Goal: Information Seeking & Learning: Learn about a topic

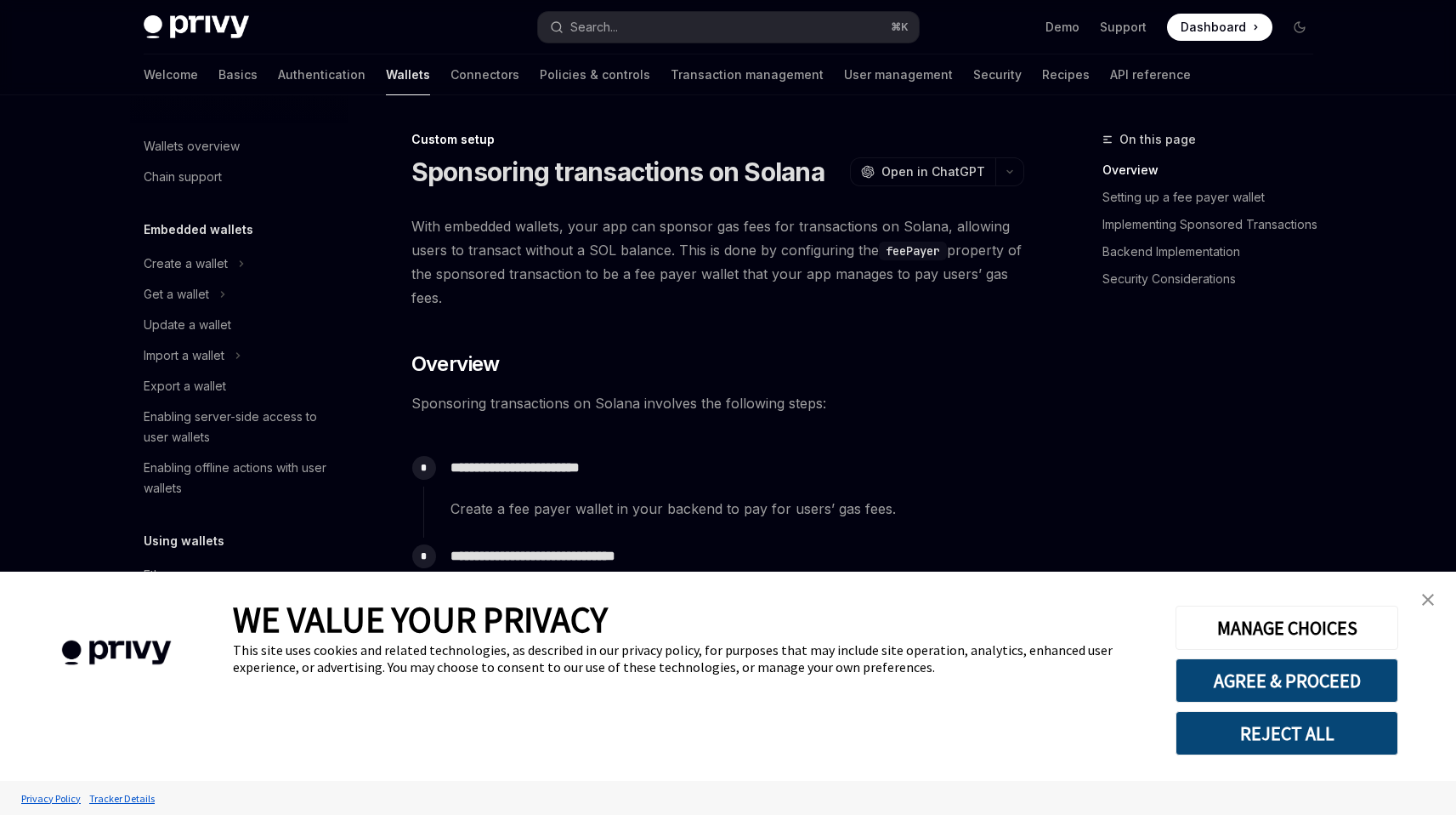
scroll to position [748, 0]
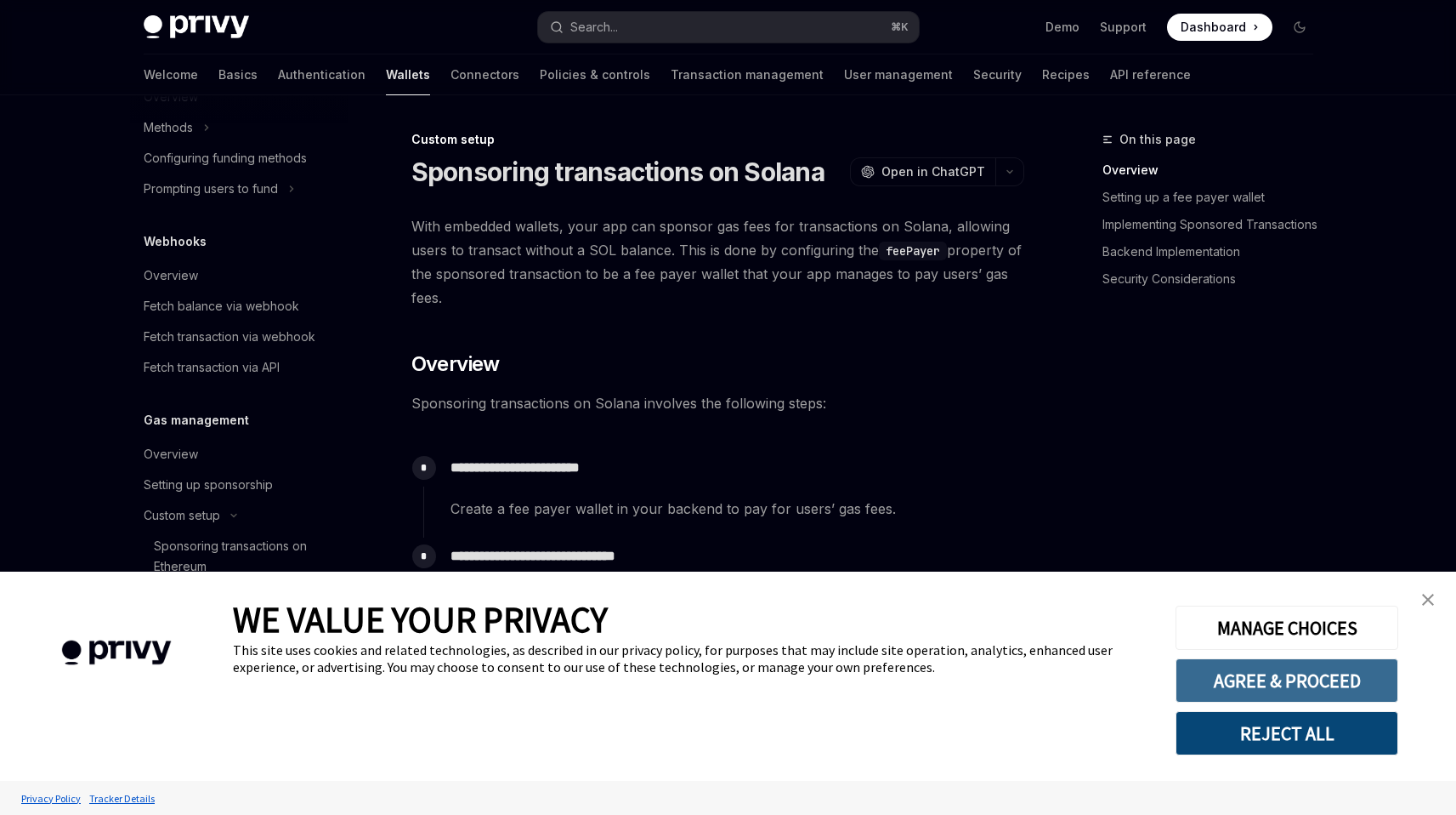
click at [1262, 677] on button "AGREE & PROCEED" at bounding box center [1287, 681] width 223 height 44
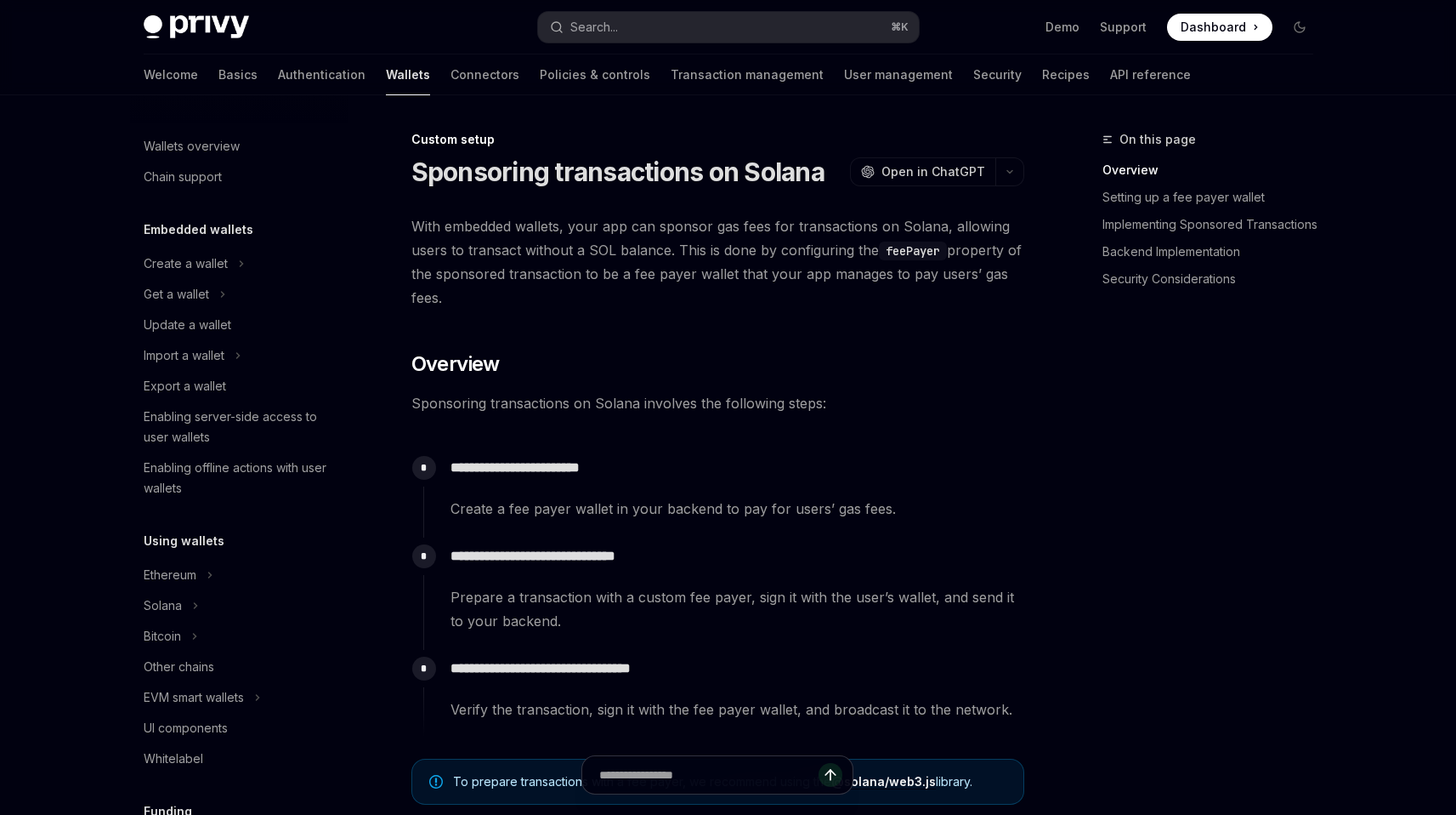
scroll to position [748, 0]
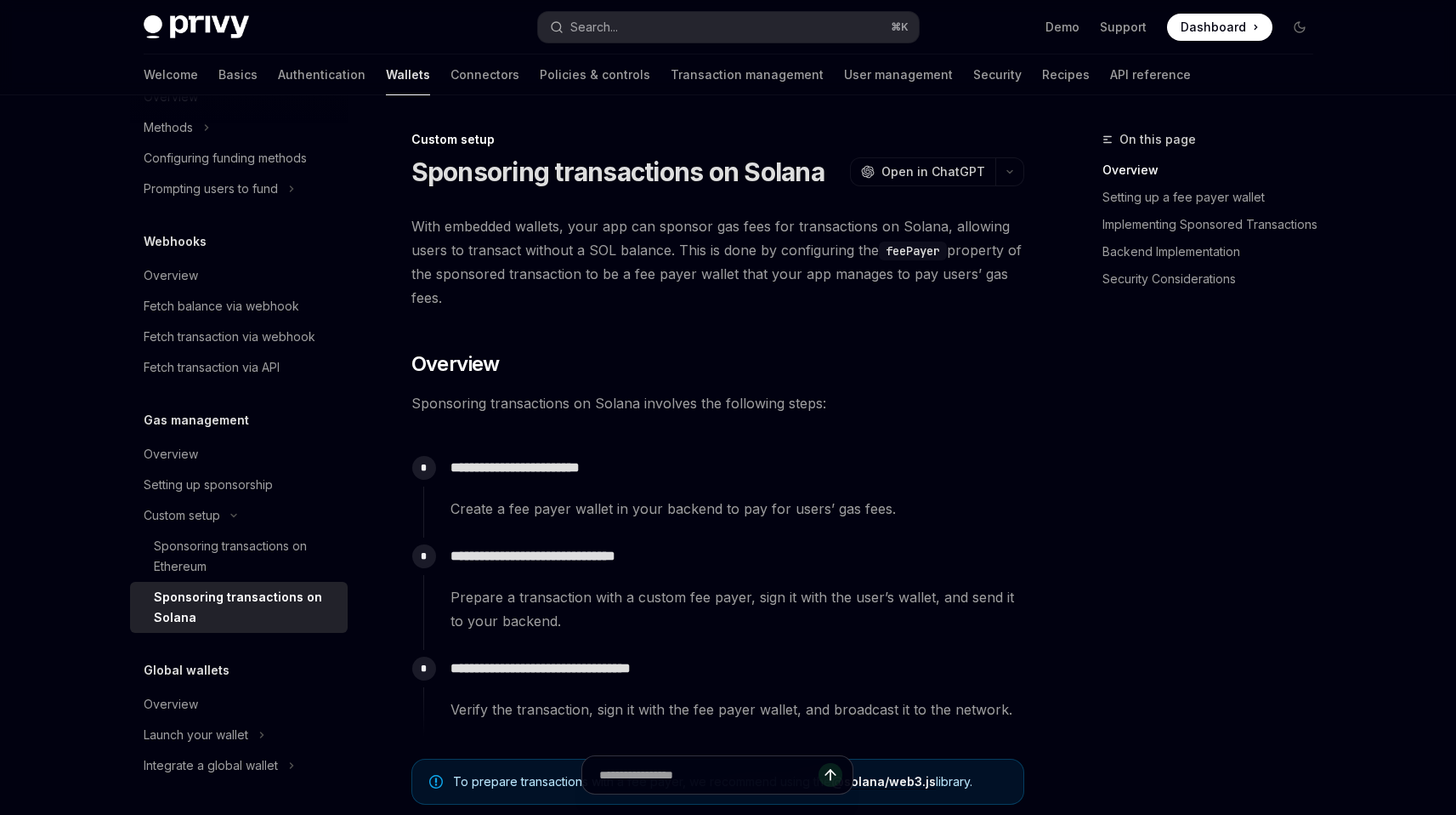
click at [218, 597] on div "Sponsoring transactions on Solana" at bounding box center [245, 607] width 184 height 41
click at [202, 548] on div "Sponsoring transactions on Ethereum" at bounding box center [245, 556] width 184 height 41
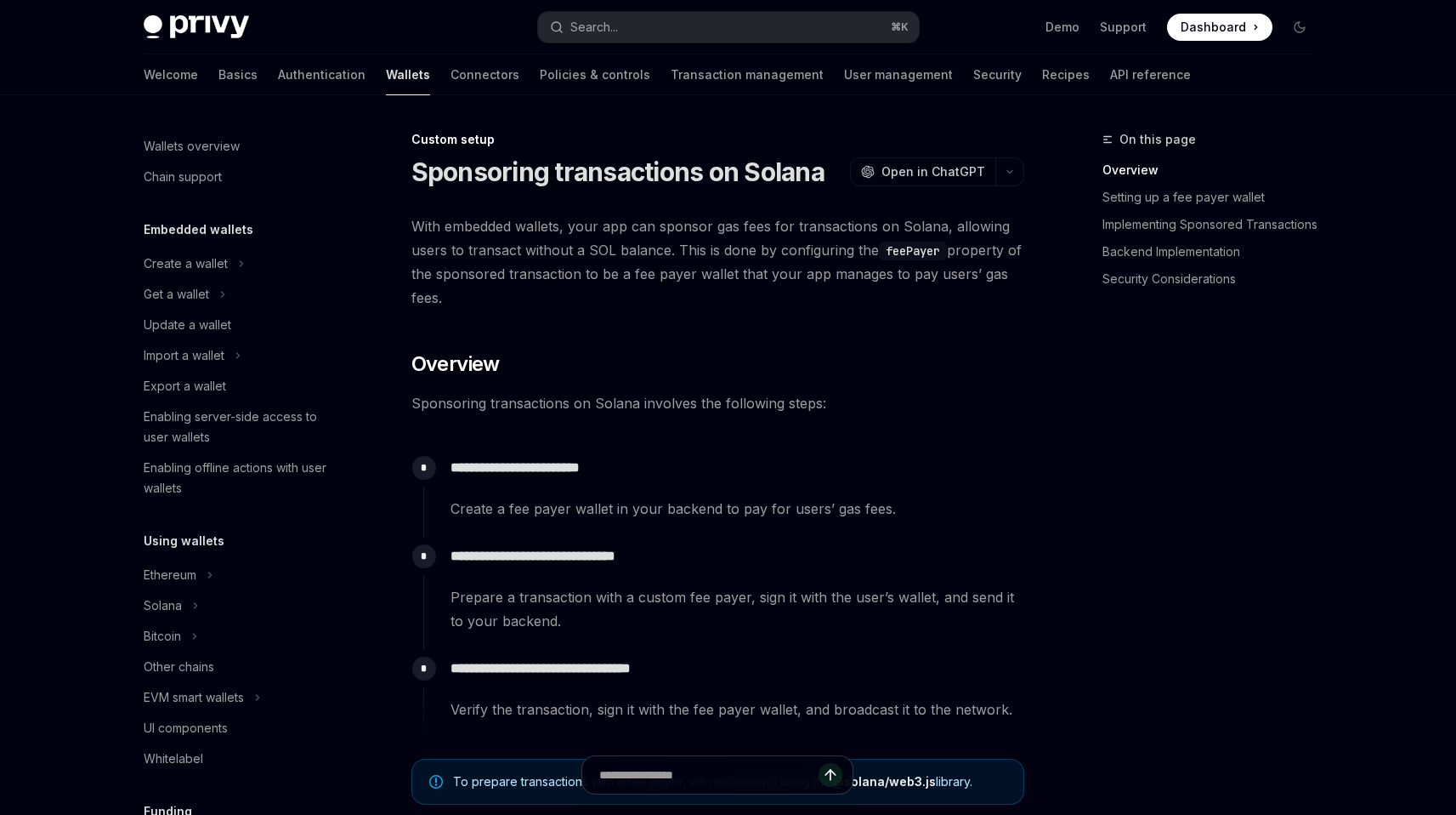
scroll to position [748, 0]
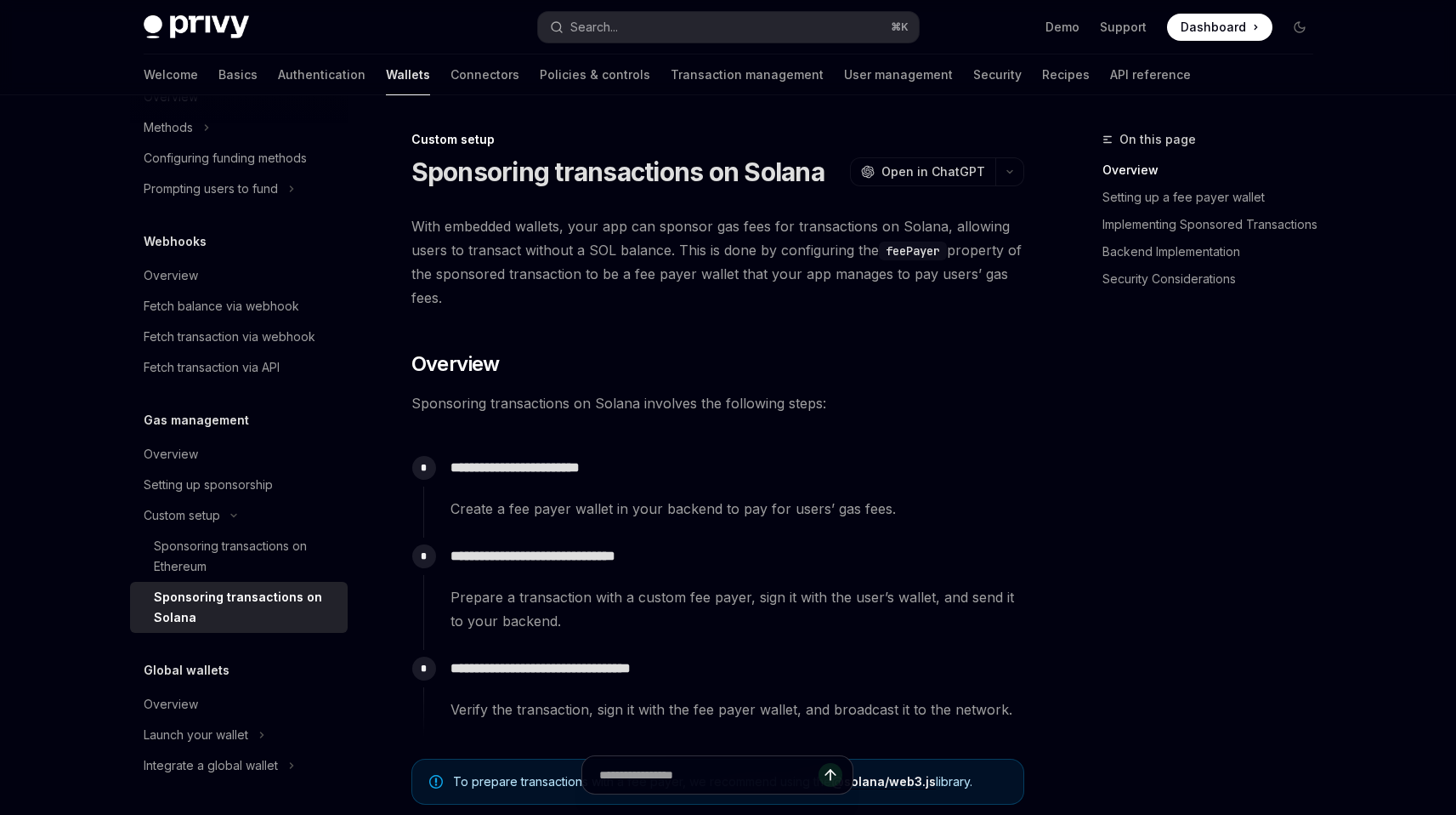
click at [189, 21] on img at bounding box center [196, 27] width 105 height 24
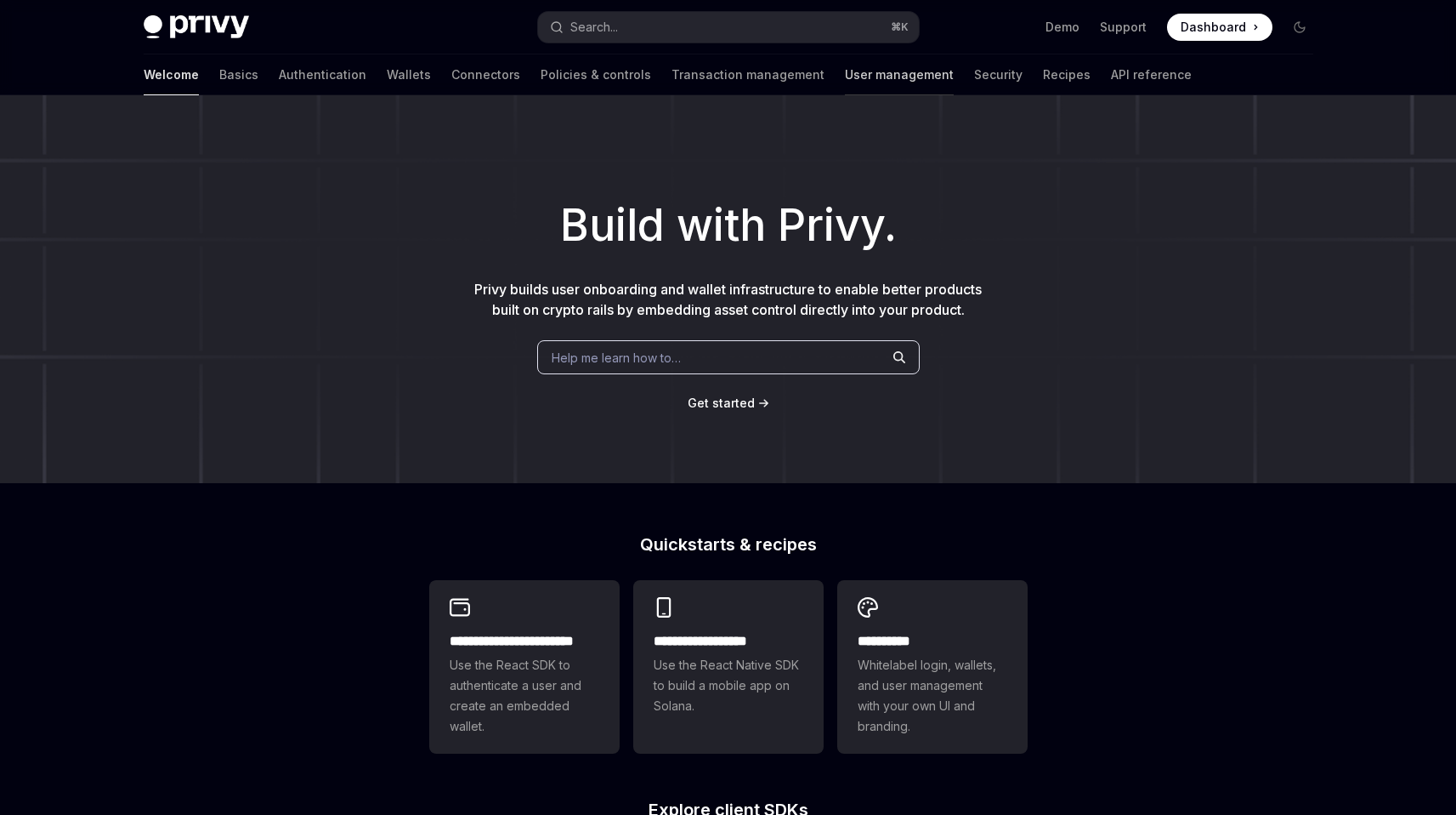
click at [845, 76] on link "User management" at bounding box center [899, 75] width 108 height 41
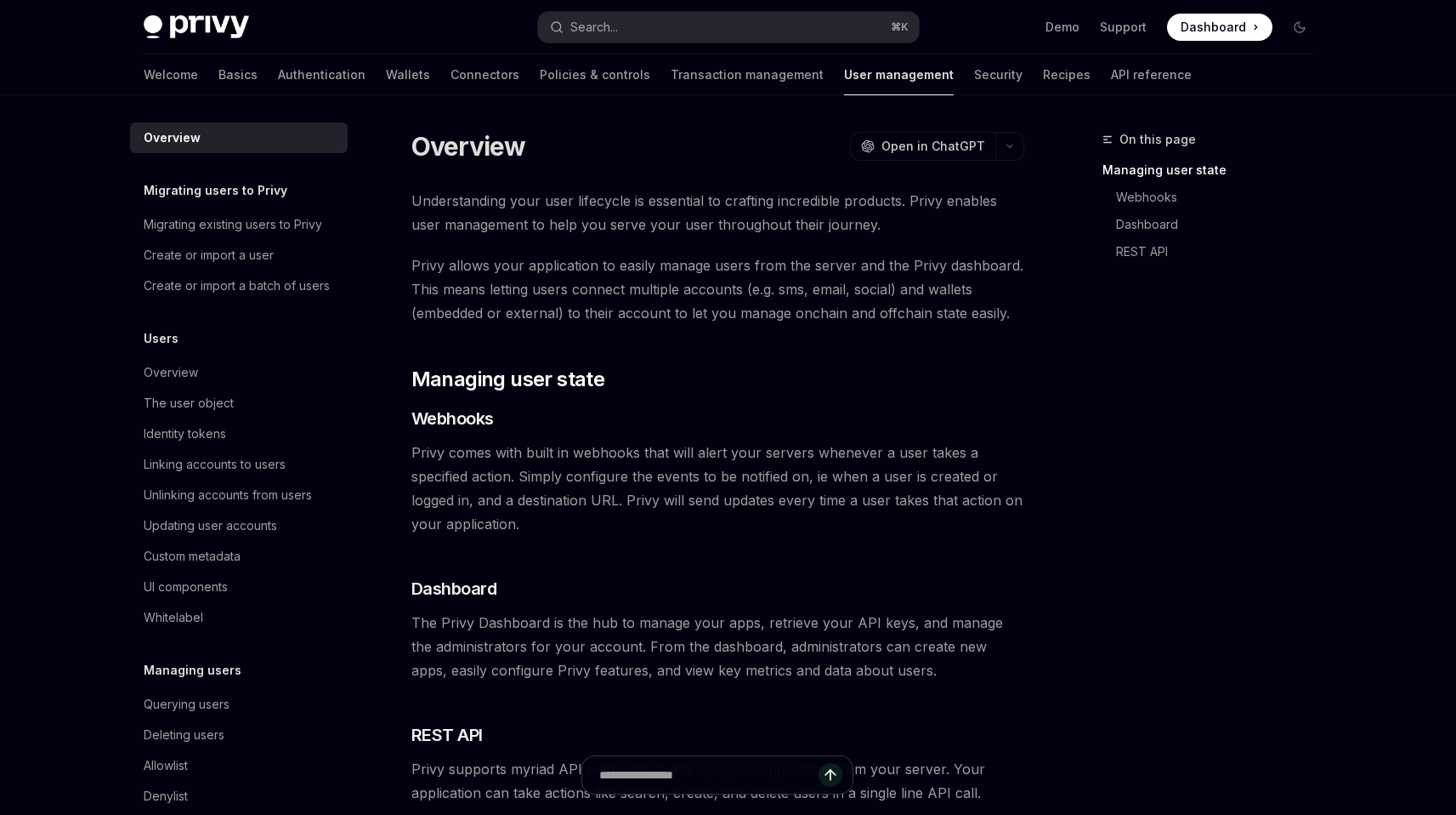
click at [219, 29] on img at bounding box center [196, 27] width 105 height 24
type textarea "*"
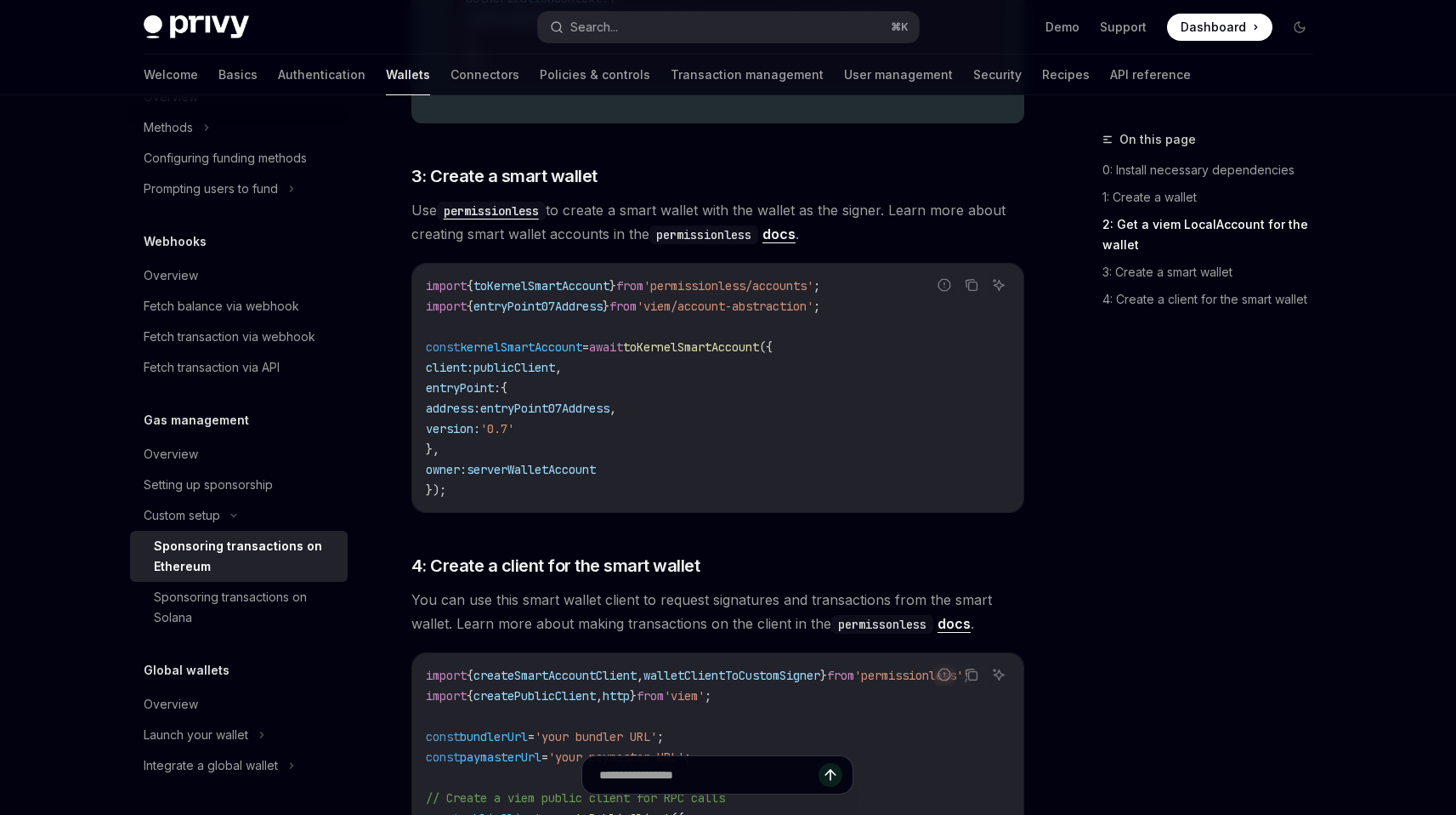
scroll to position [1759, 0]
